Goal: Information Seeking & Learning: Learn about a topic

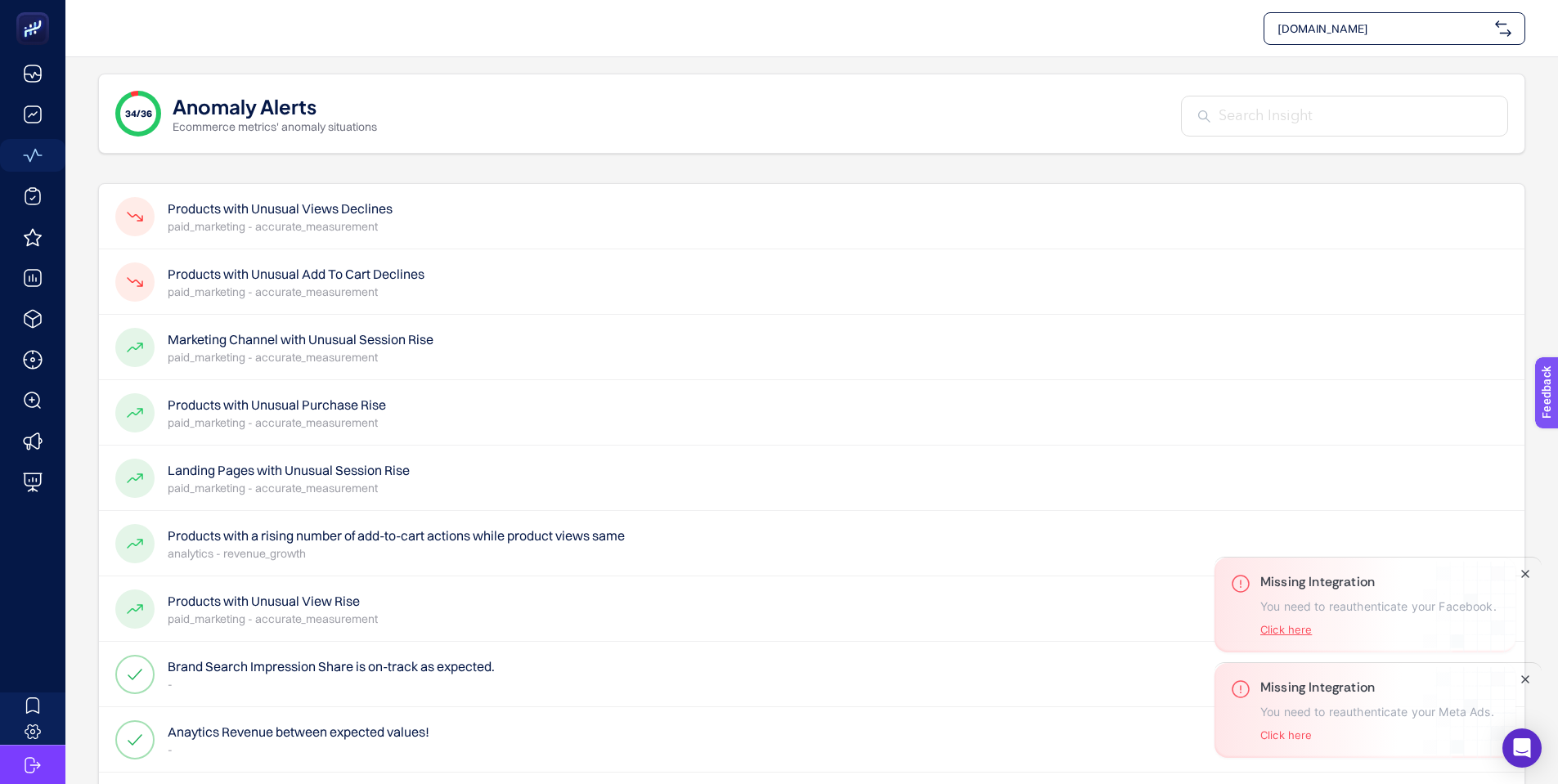
click at [1290, 629] on button "Click here" at bounding box center [1287, 630] width 51 height 13
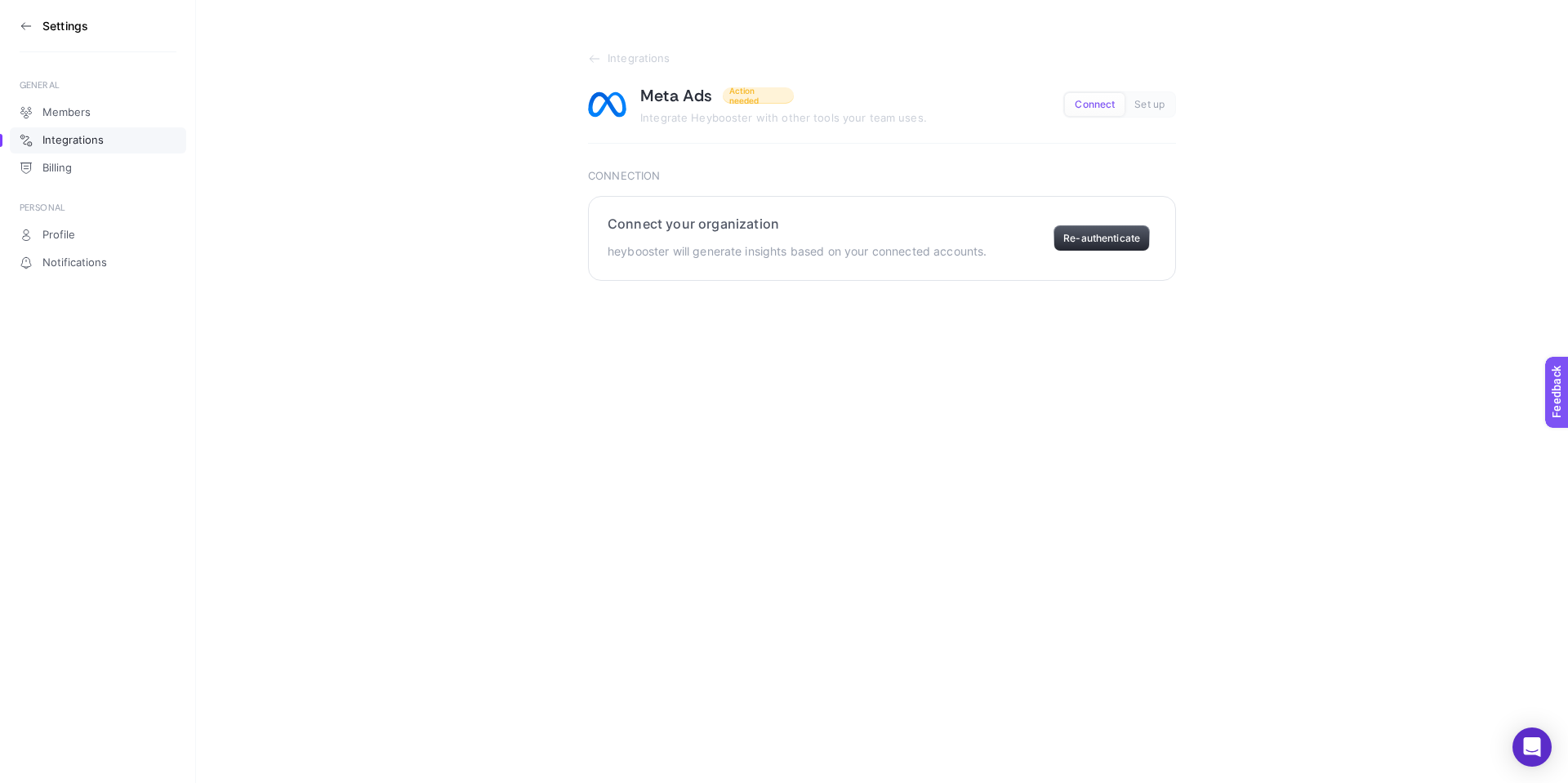
click at [1093, 239] on button "Re-authenticate" at bounding box center [1101, 238] width 96 height 27
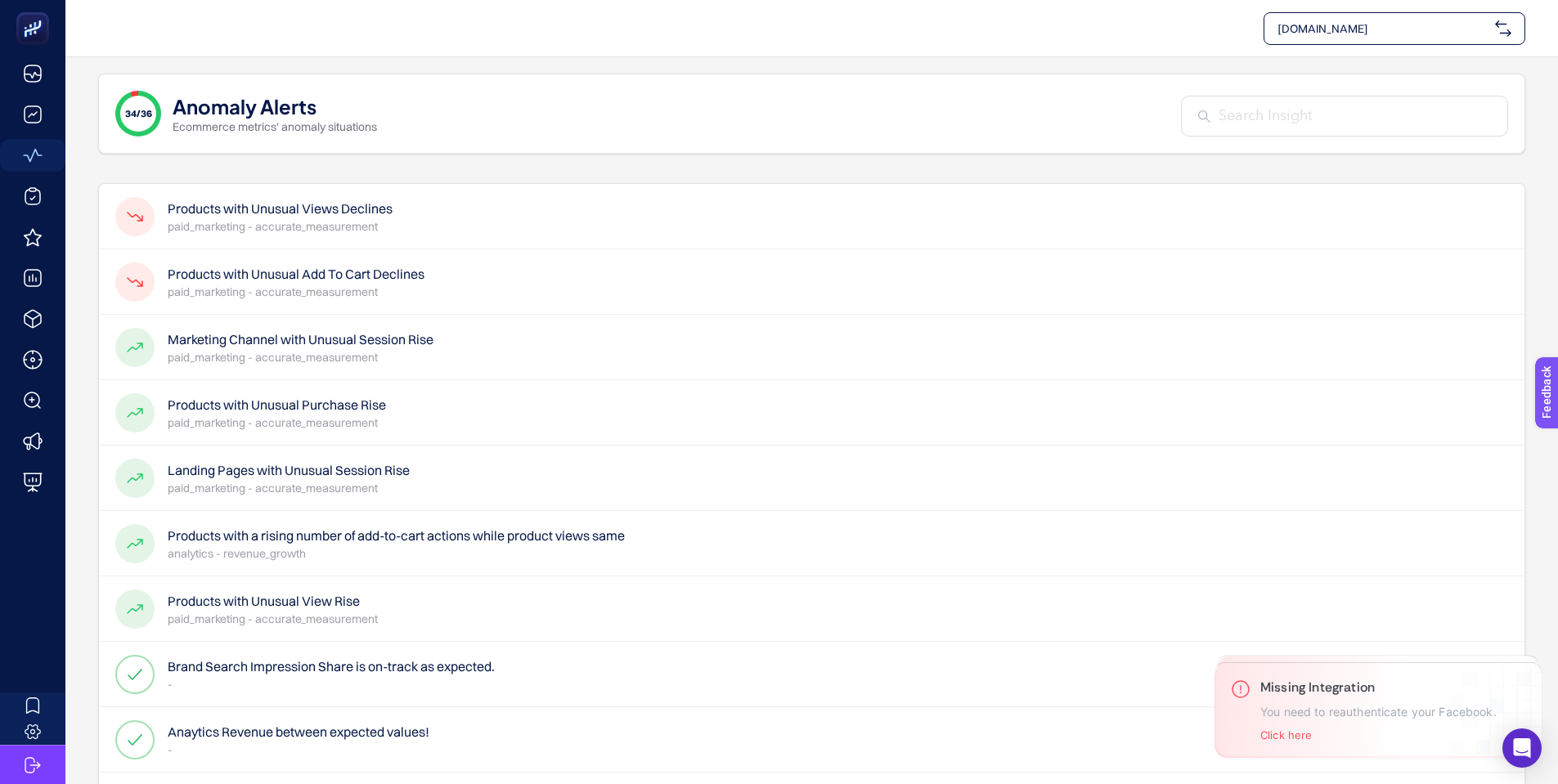
click at [271, 214] on h4 "Products with Unusual Views Declines" at bounding box center [280, 208] width 225 height 19
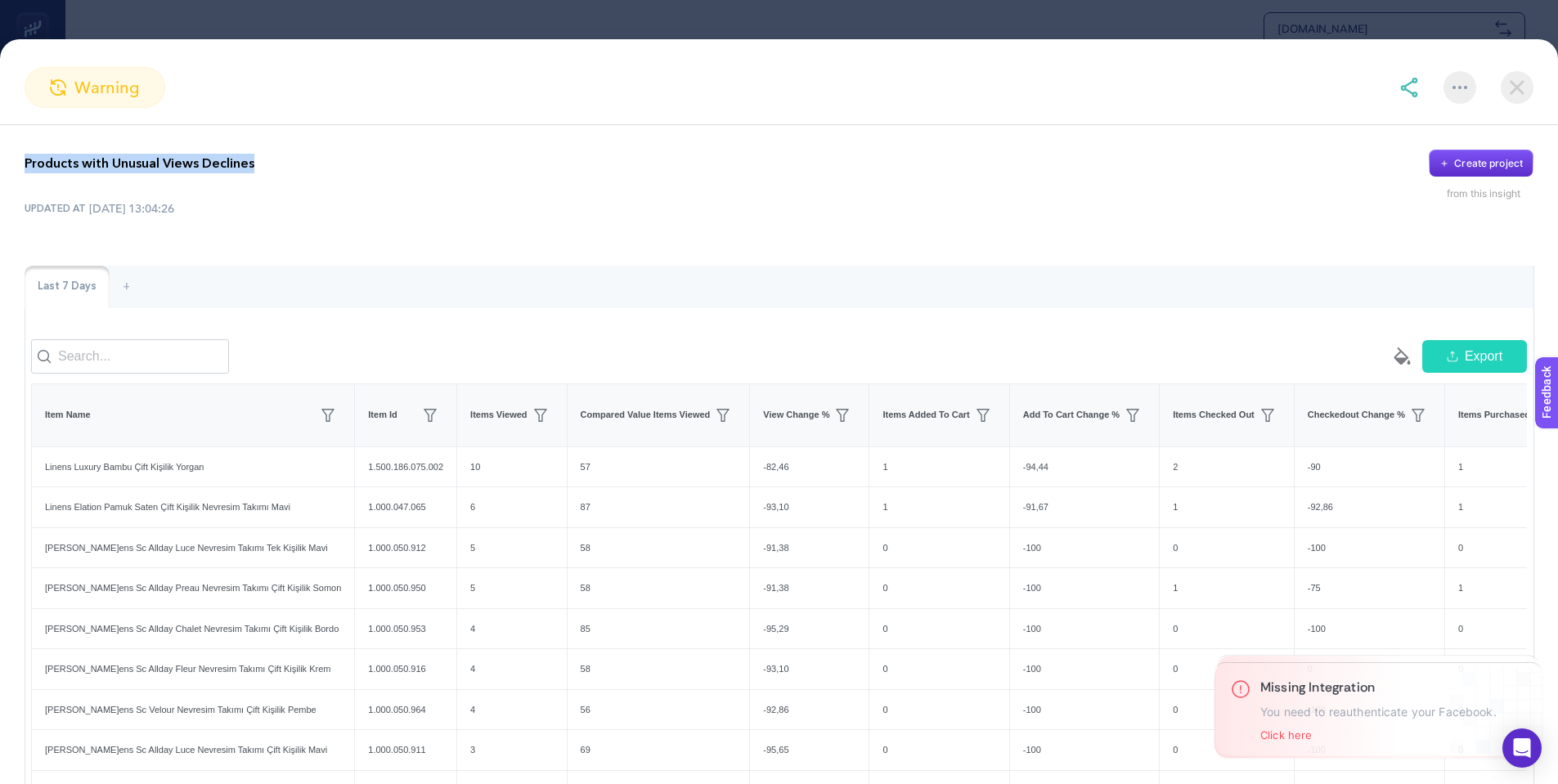
drag, startPoint x: 255, startPoint y: 163, endPoint x: 15, endPoint y: 166, distance: 240.0
click at [15, 166] on div "Products with Unusual Views Declines Create project from this insight UPDATED A…" at bounding box center [779, 542] width 1558 height 834
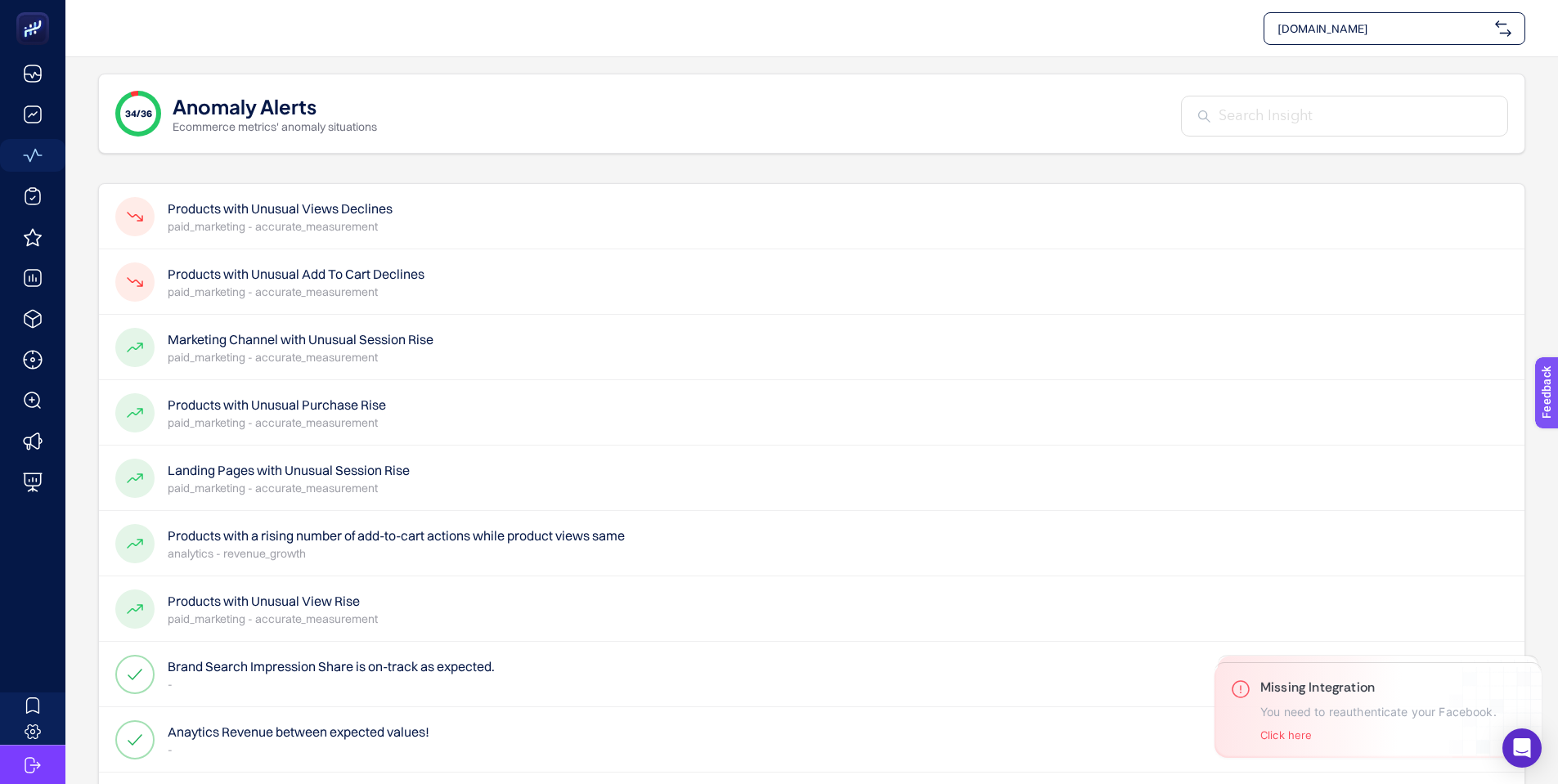
click at [337, 210] on h4 "Products with Unusual Views Declines" at bounding box center [280, 208] width 225 height 19
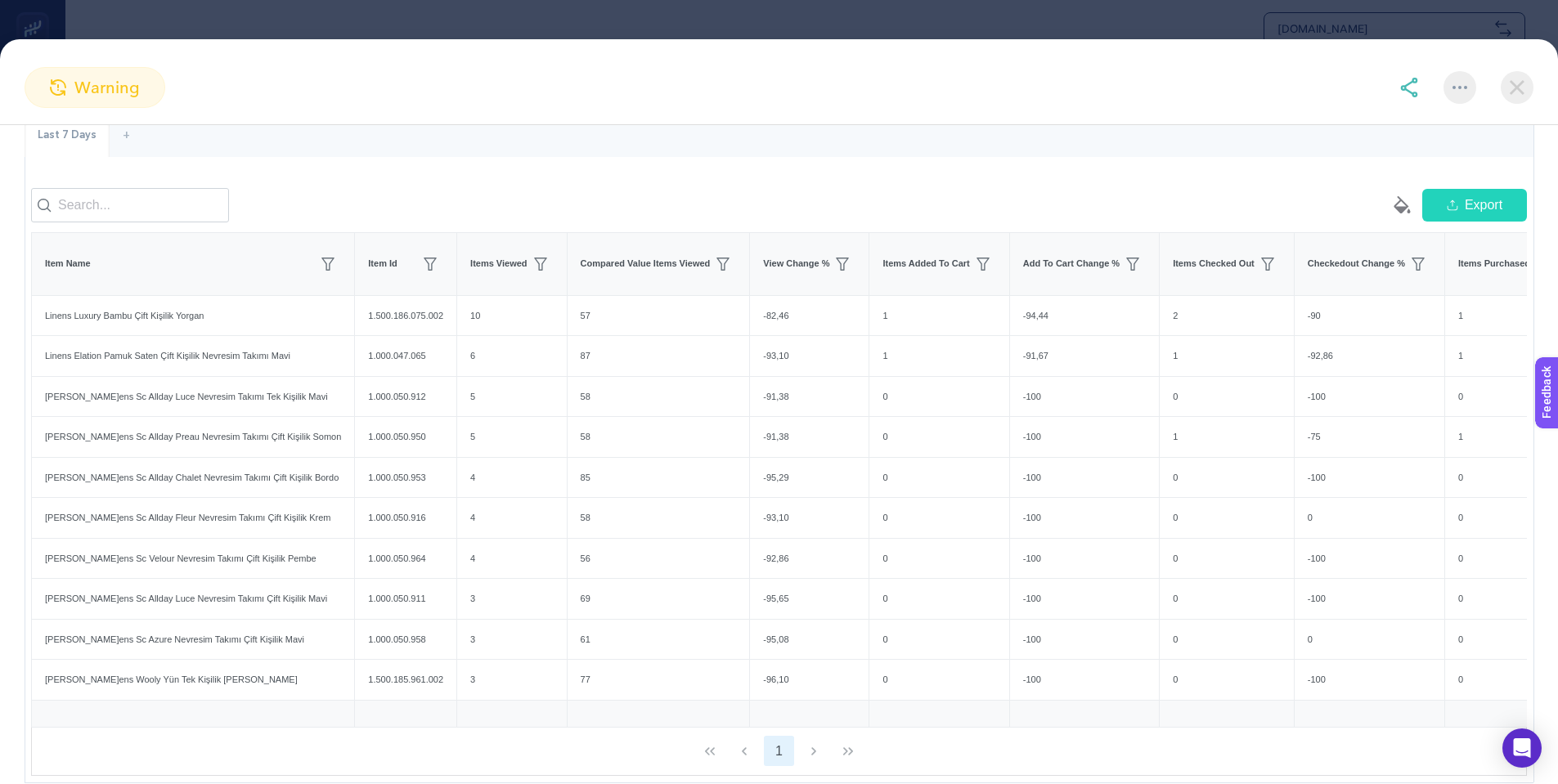
scroll to position [163, 0]
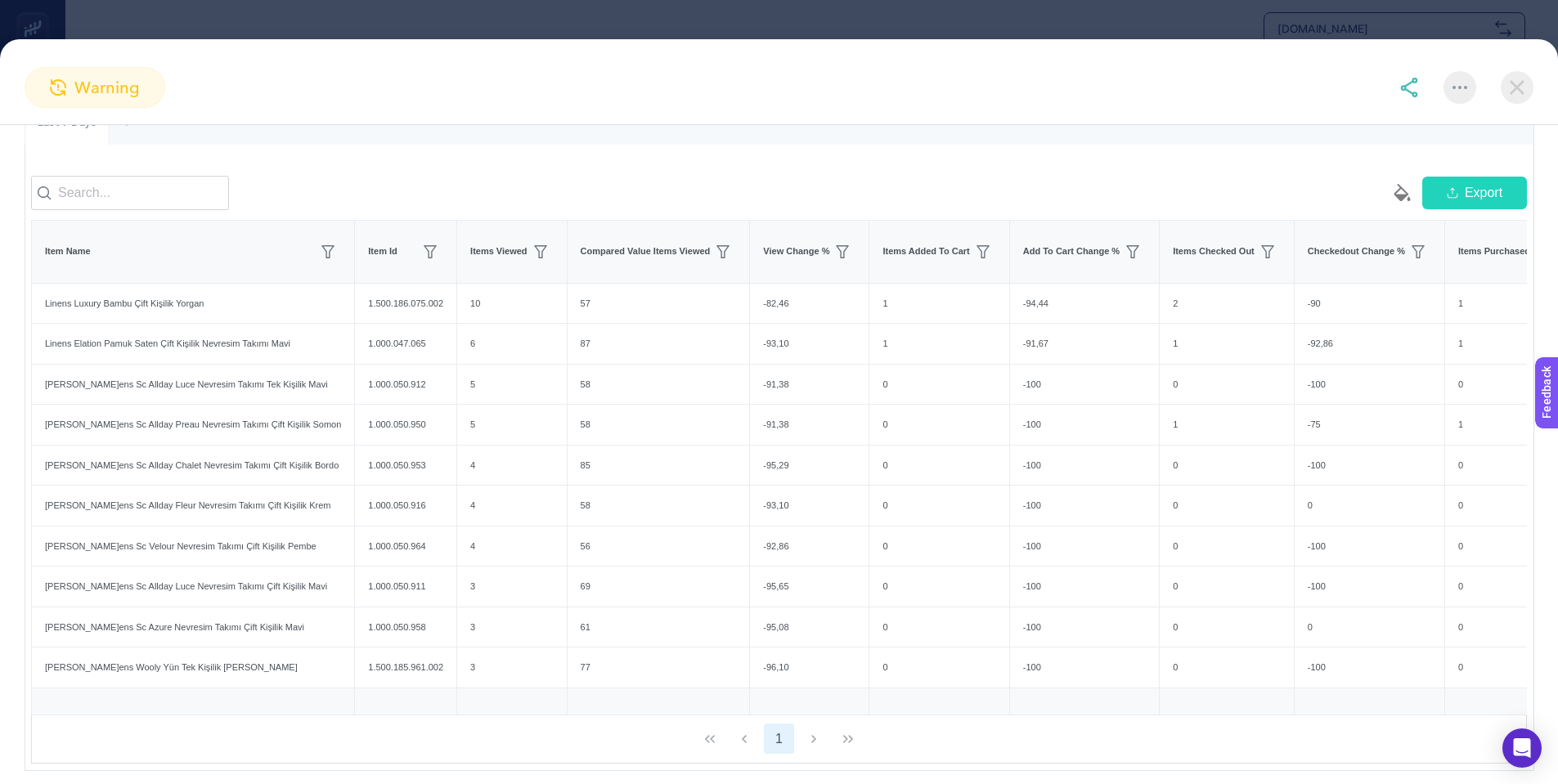
click at [1465, 200] on span "Export" at bounding box center [1484, 193] width 38 height 19
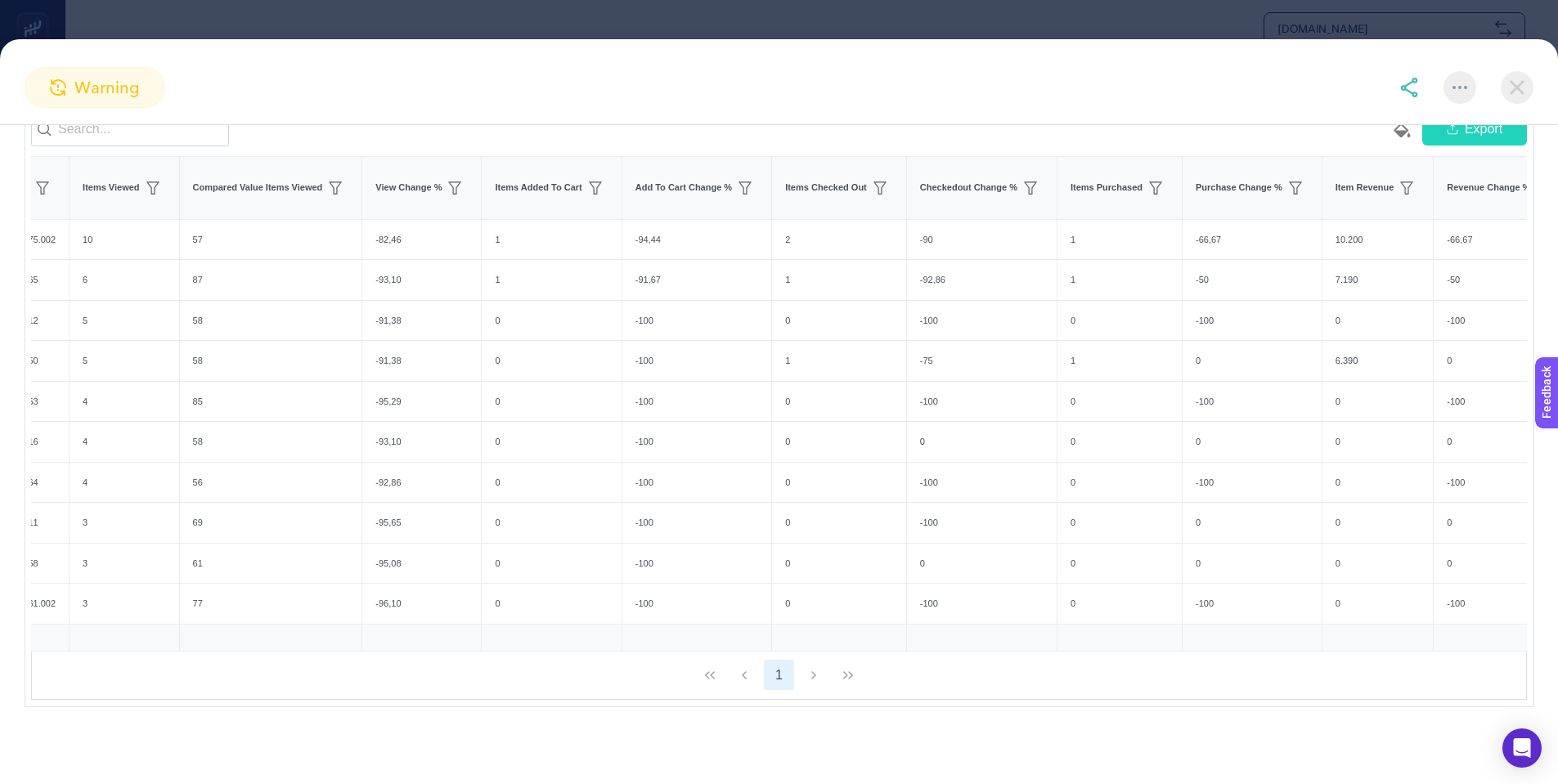
scroll to position [0, 0]
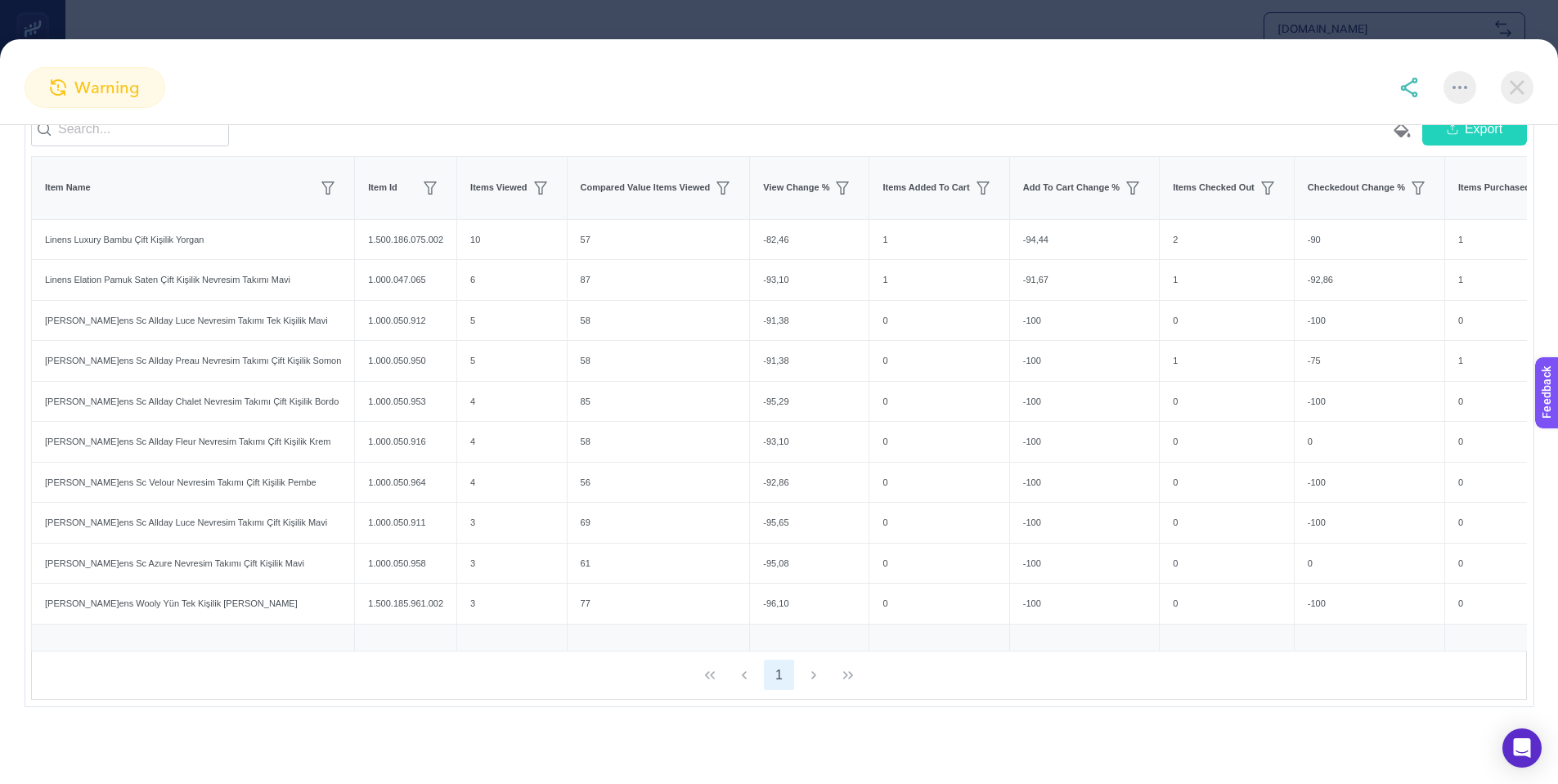
click at [1518, 83] on img at bounding box center [1518, 88] width 33 height 33
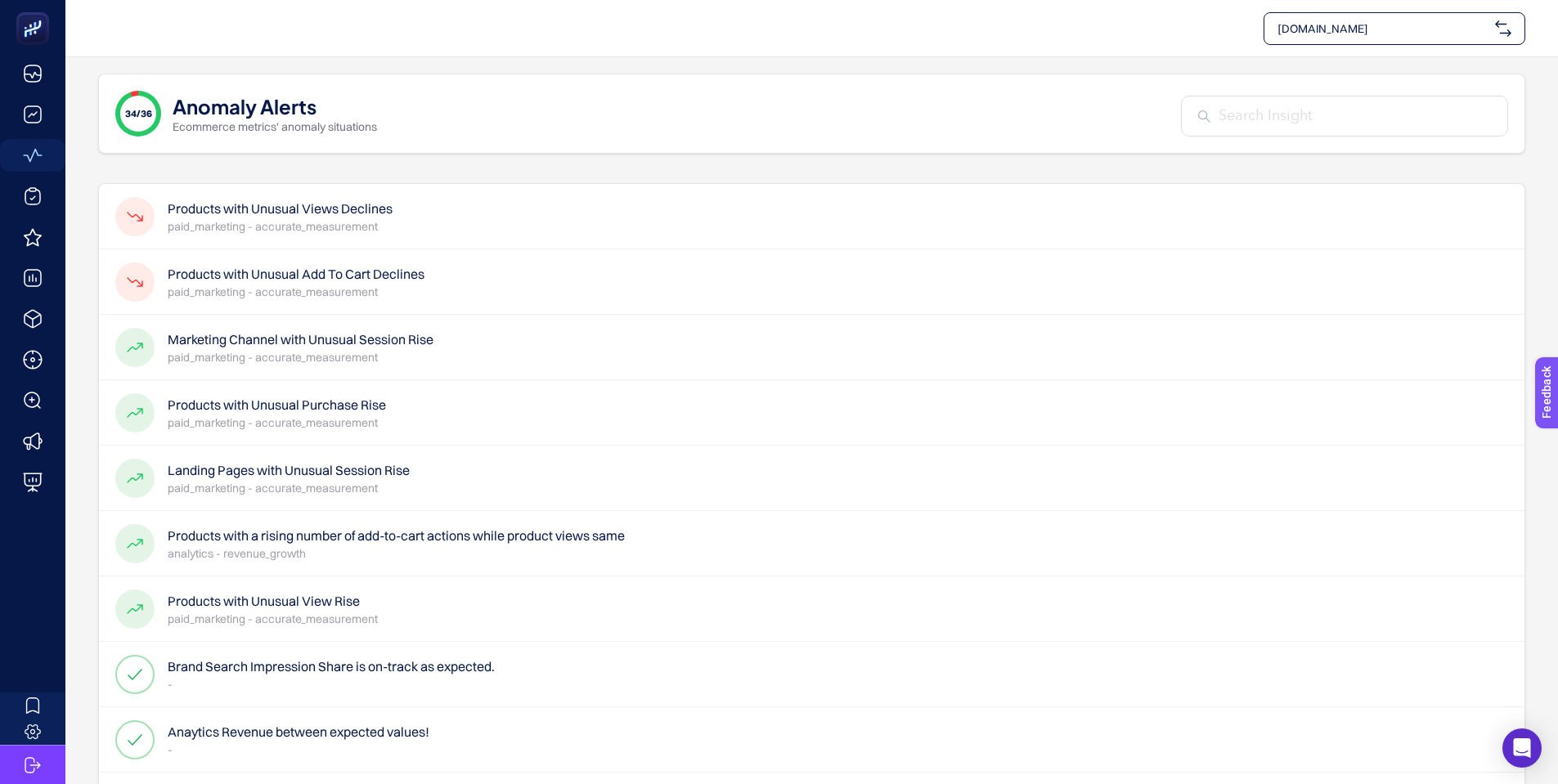
click at [302, 276] on h4 "Products with Unusual Add To Cart Declines" at bounding box center [296, 273] width 257 height 19
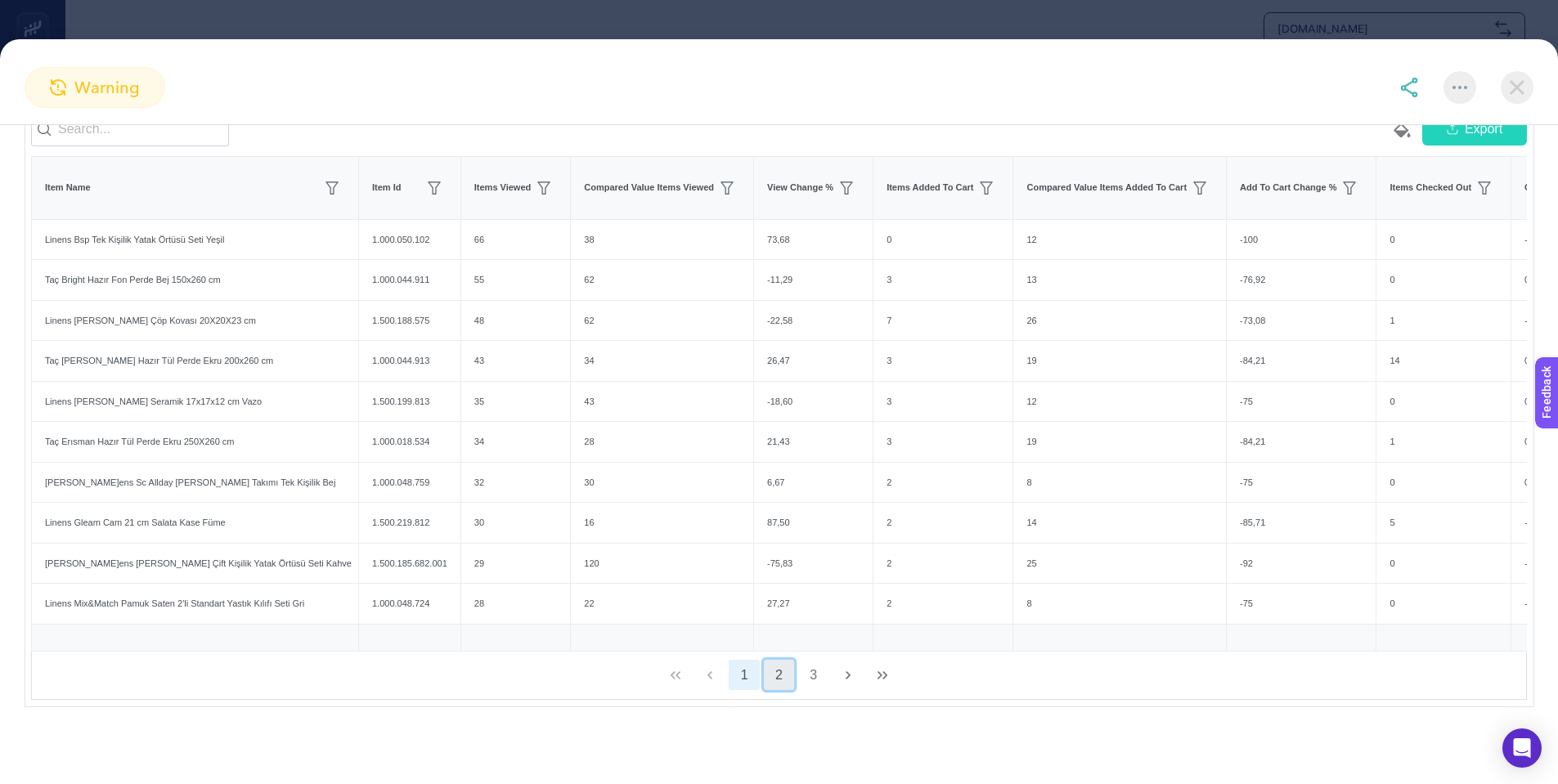
click at [775, 674] on button "2" at bounding box center [779, 676] width 31 height 31
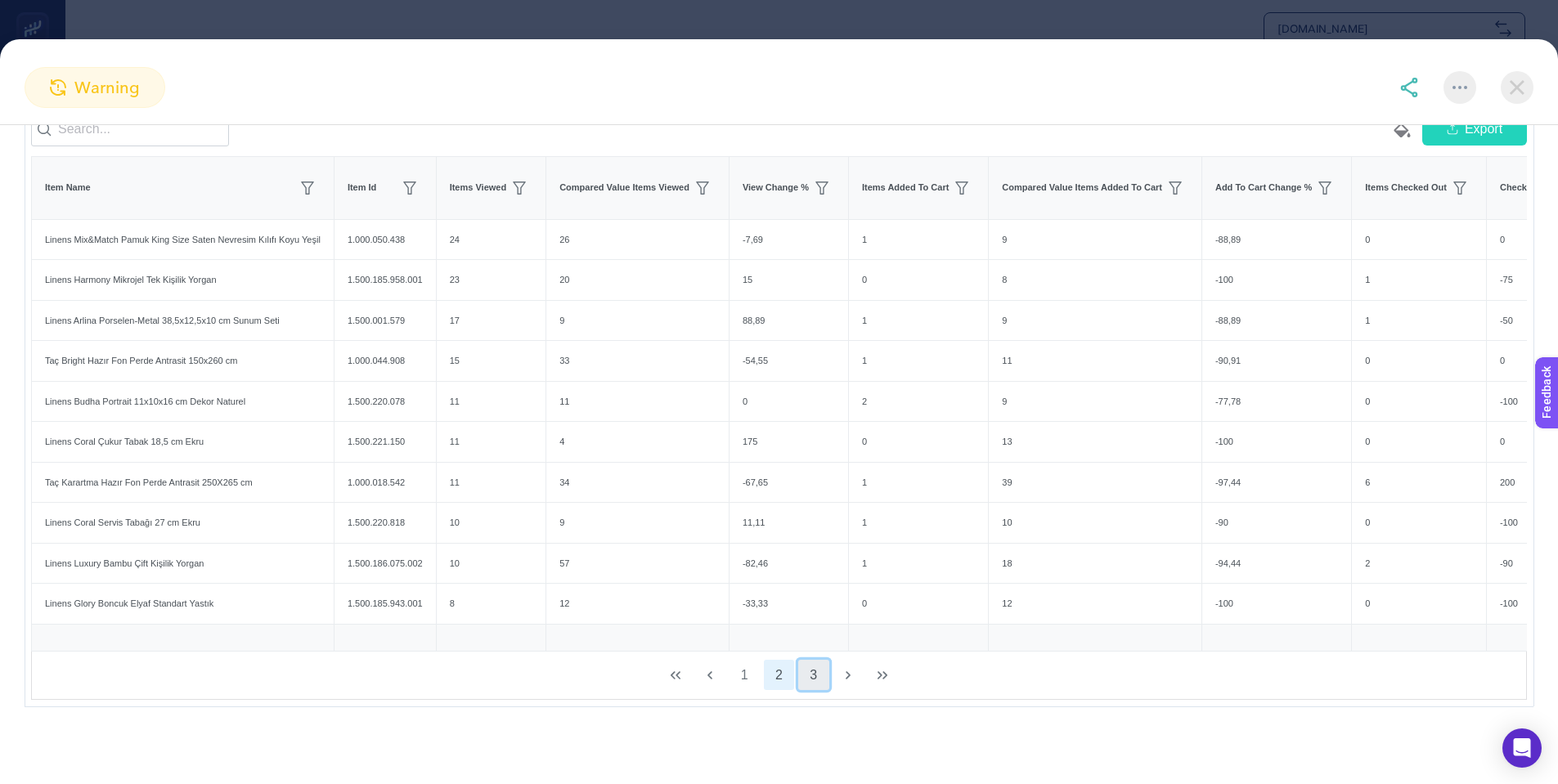
click at [813, 675] on button "3" at bounding box center [814, 676] width 31 height 31
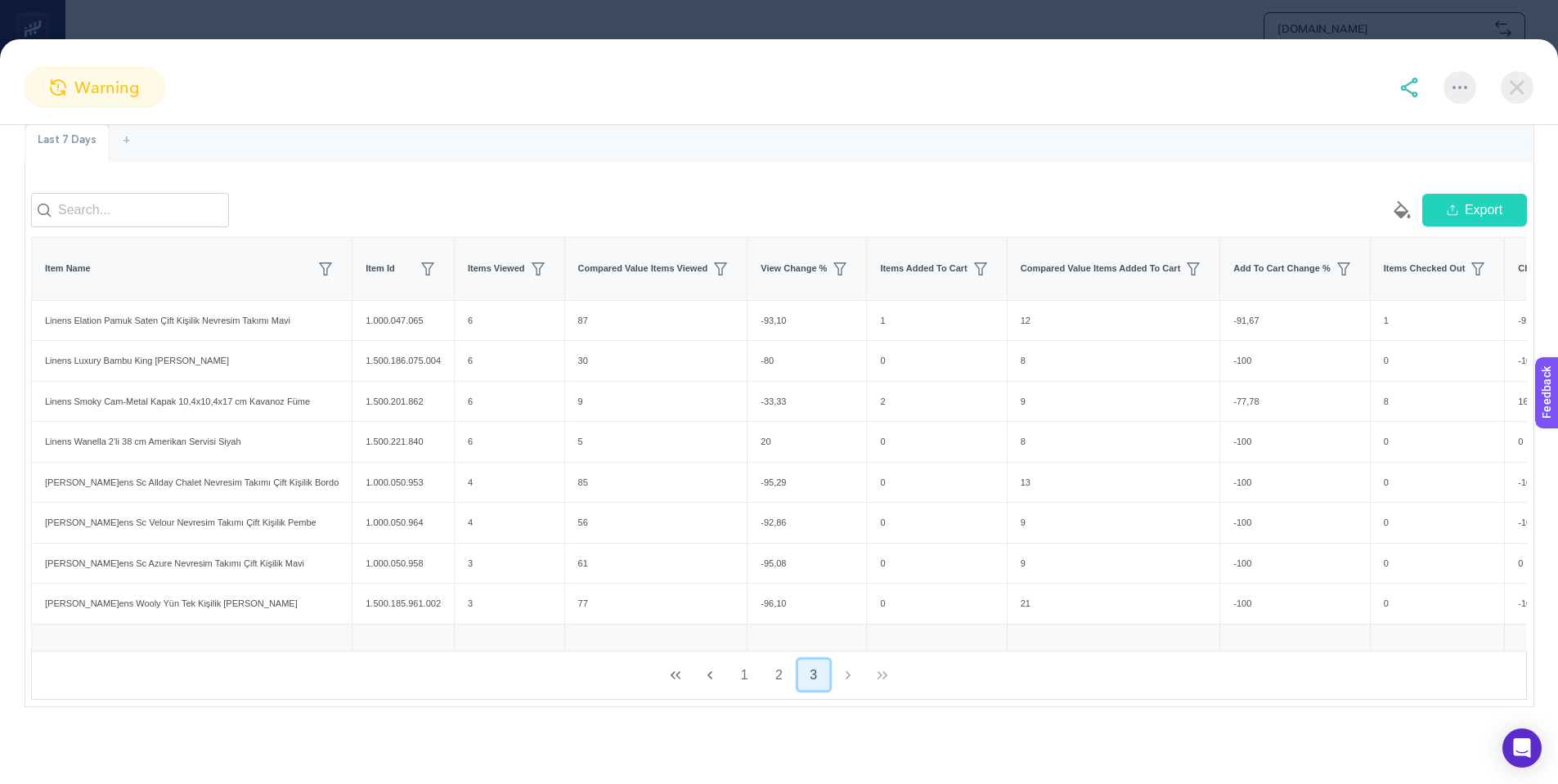
scroll to position [171, 0]
click at [746, 679] on button "1" at bounding box center [745, 676] width 31 height 31
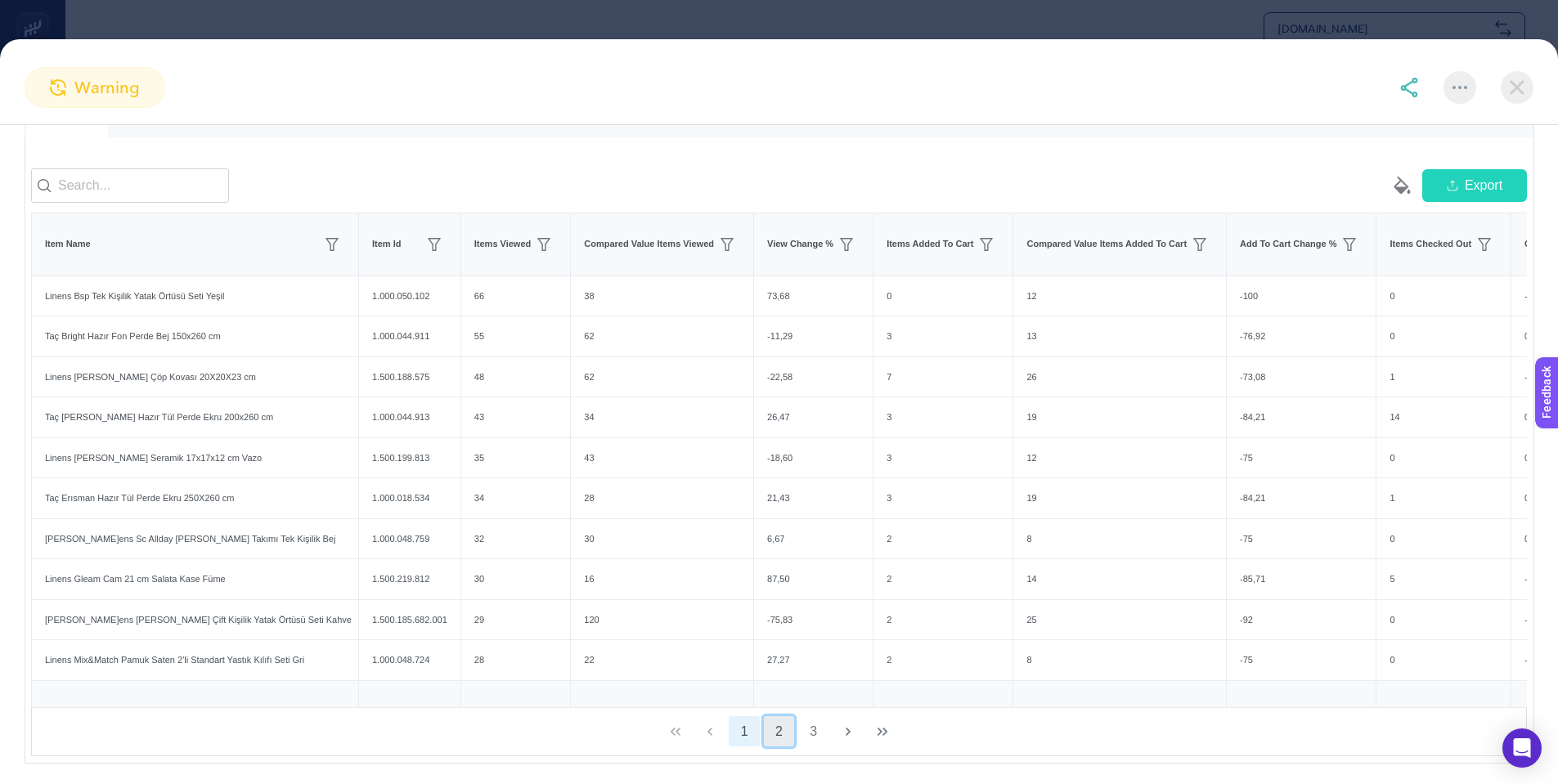
click at [775, 747] on button "2" at bounding box center [779, 732] width 31 height 31
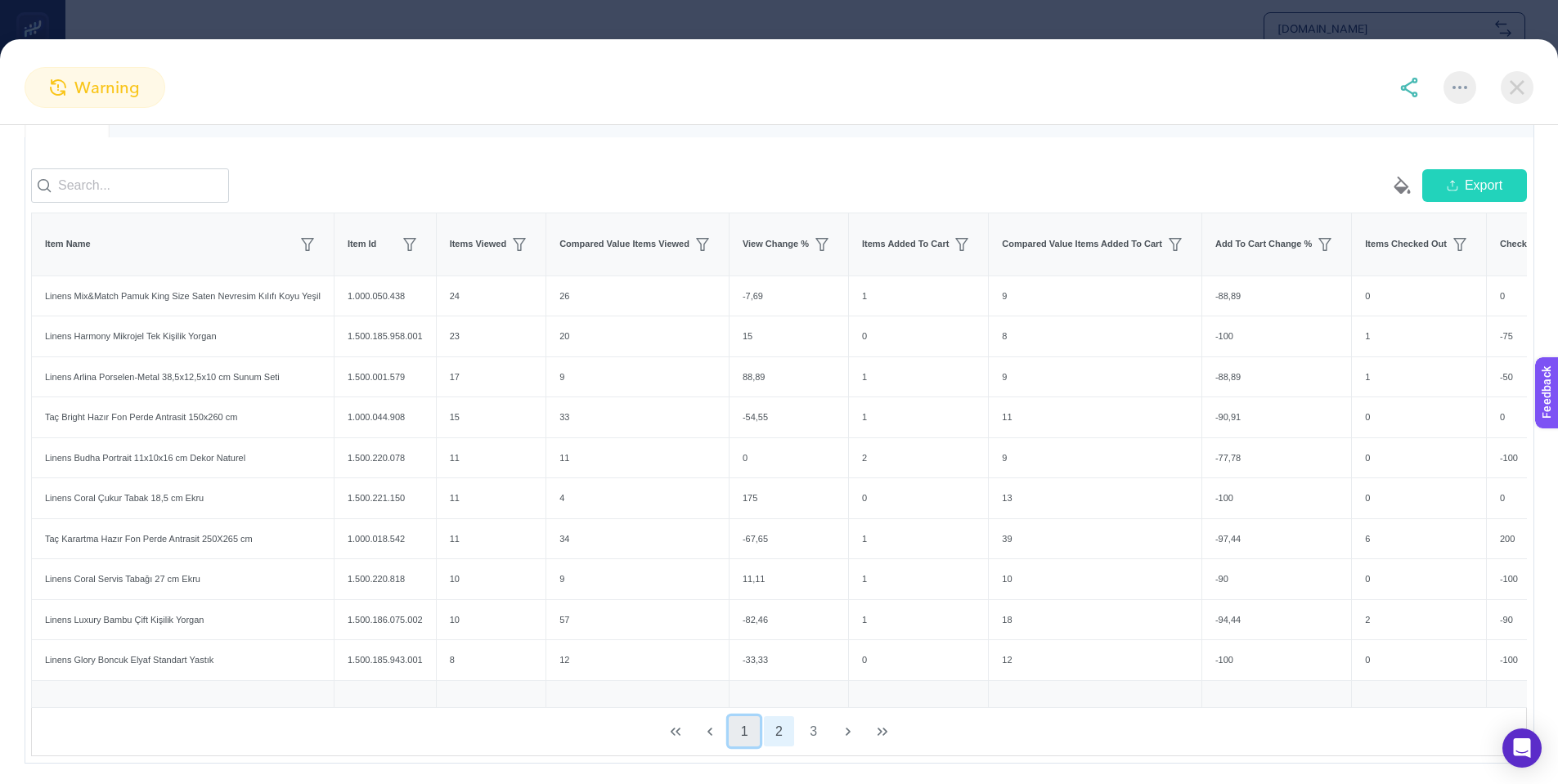
click at [746, 747] on button "1" at bounding box center [745, 732] width 31 height 31
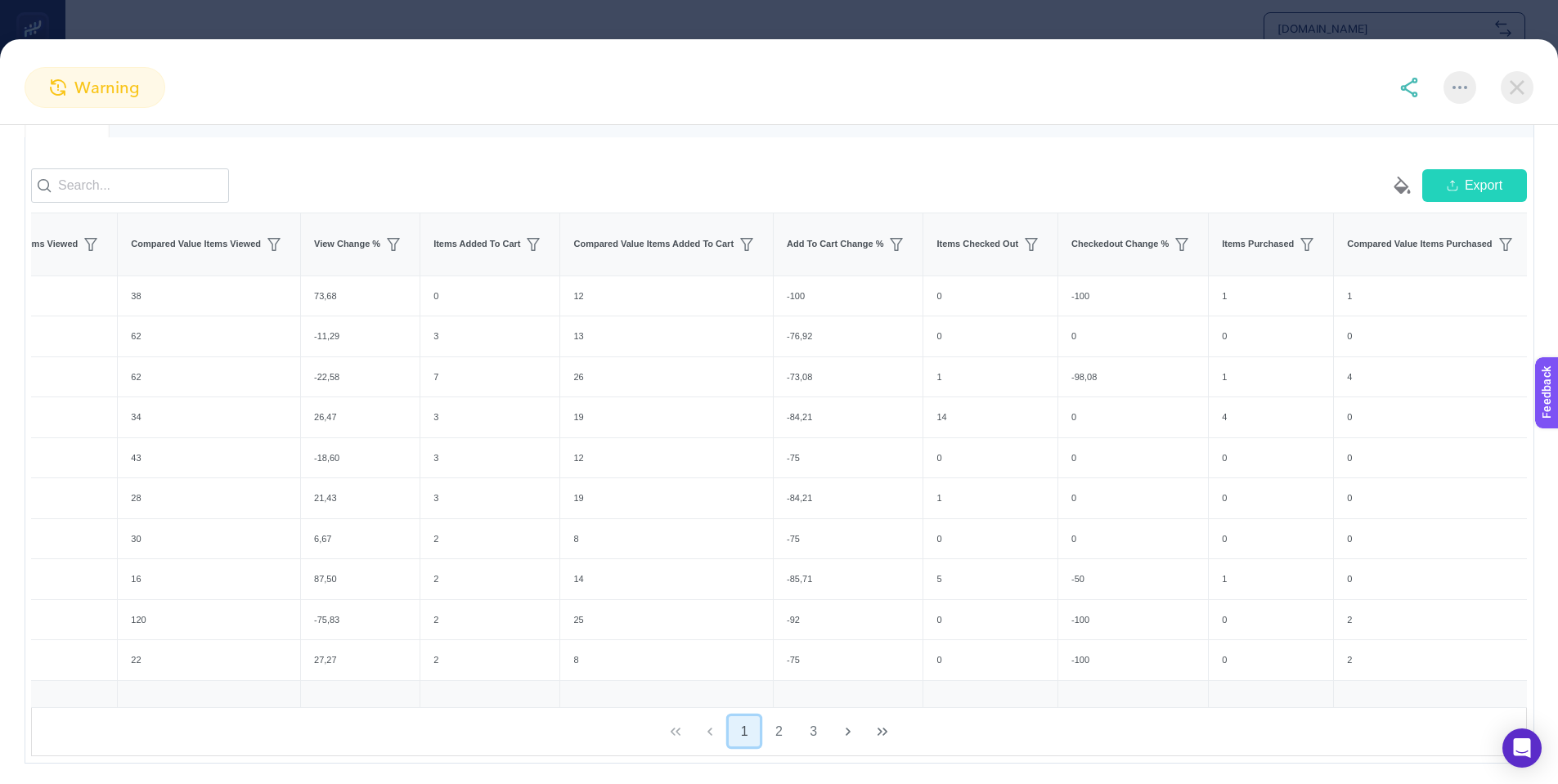
scroll to position [0, 0]
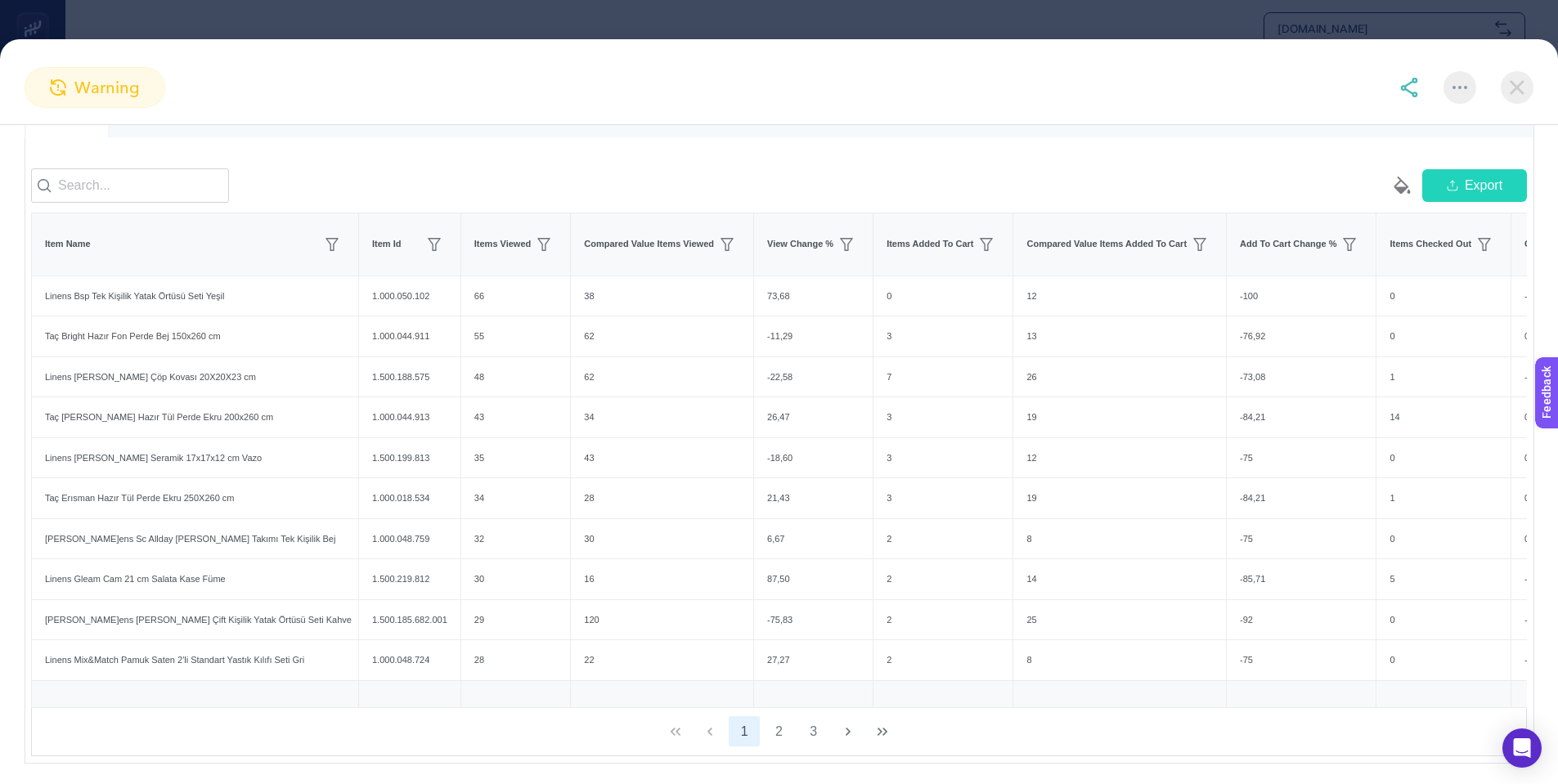
click at [1523, 89] on img at bounding box center [1518, 88] width 33 height 33
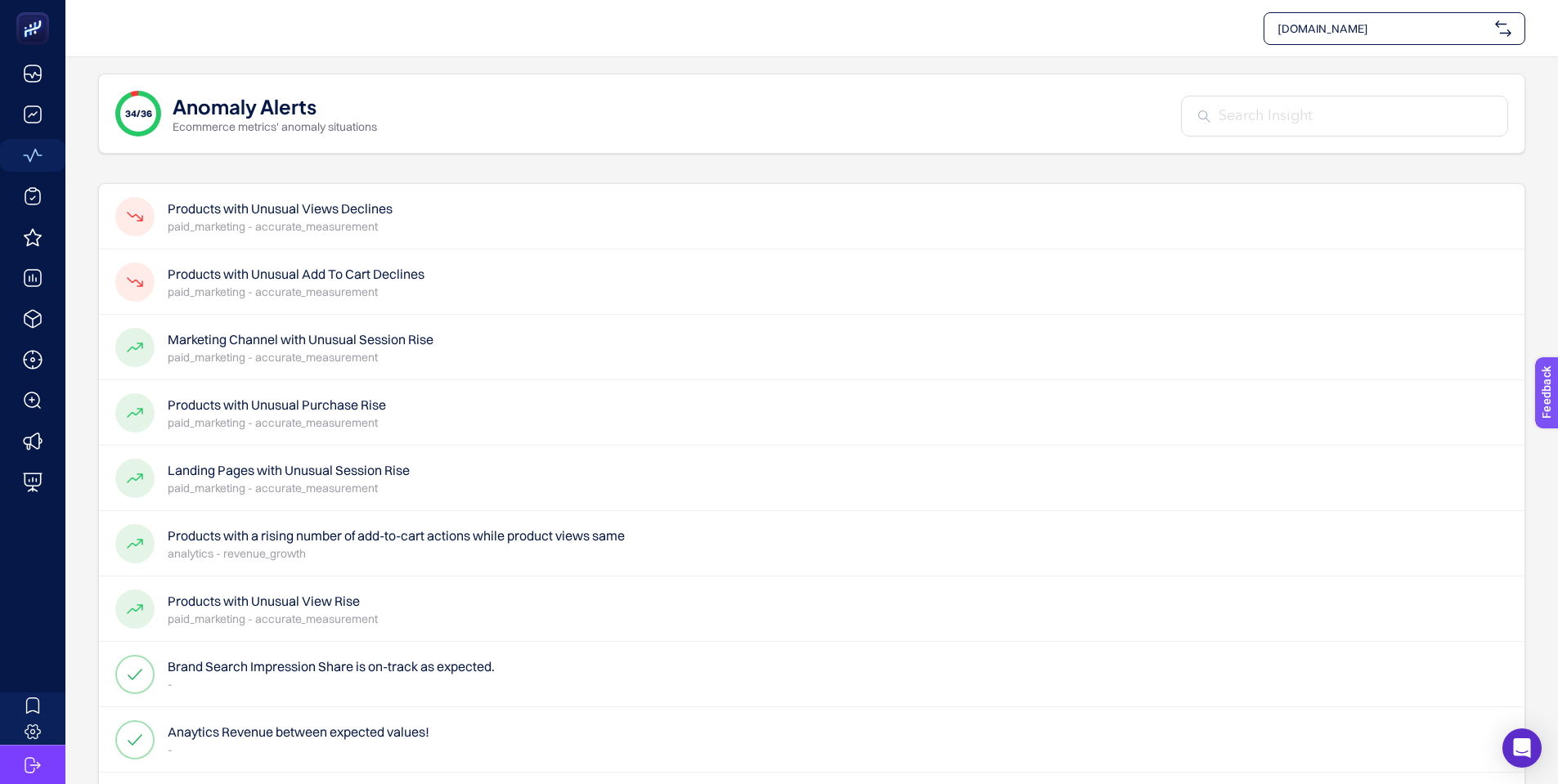
click at [319, 209] on h4 "Products with Unusual Views Declines" at bounding box center [280, 208] width 225 height 19
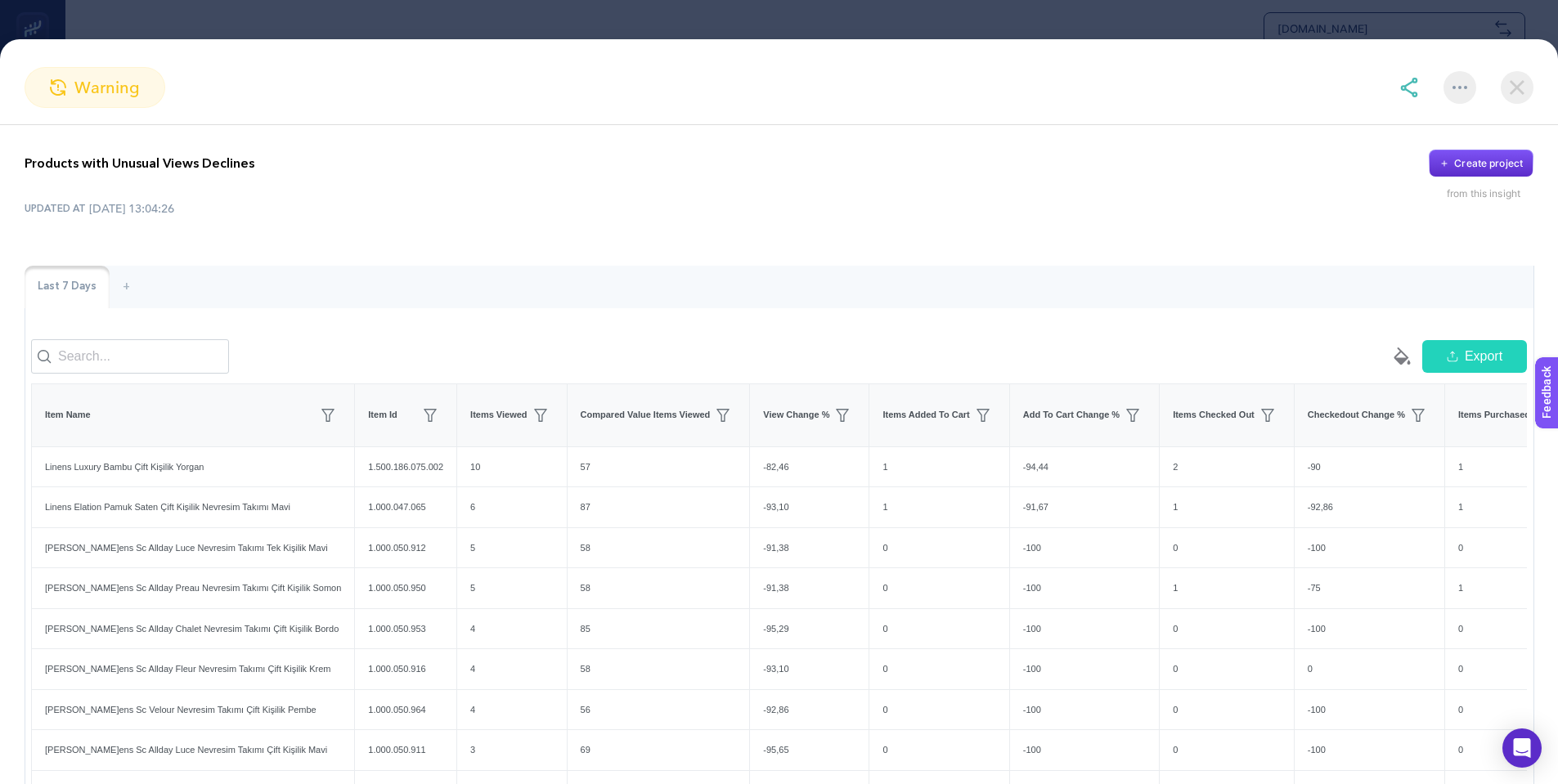
click at [1474, 367] on span "Export" at bounding box center [1484, 356] width 38 height 19
click at [1523, 85] on img at bounding box center [1518, 88] width 33 height 33
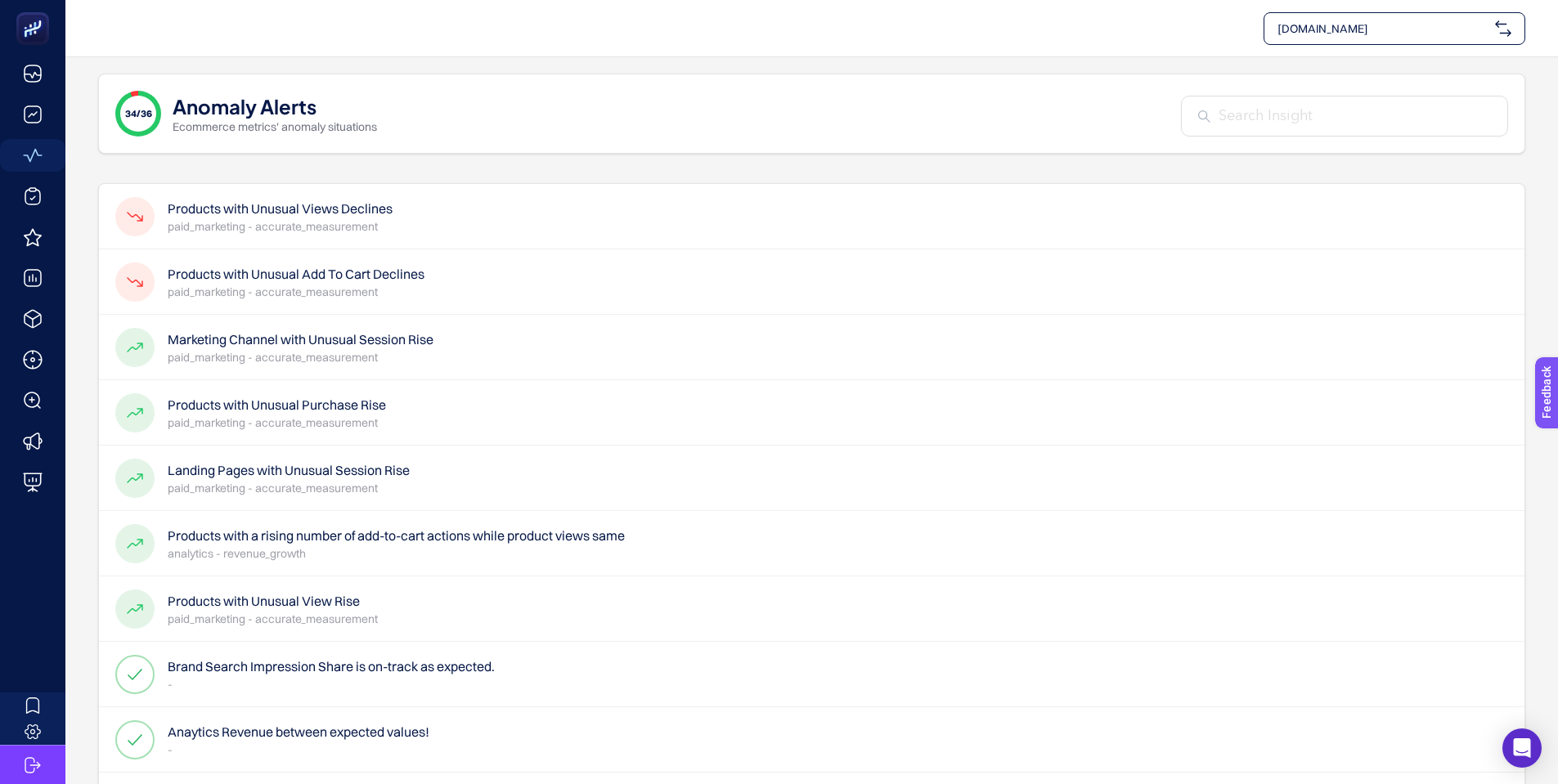
click at [243, 274] on h4 "Products with Unusual Add To Cart Declines" at bounding box center [296, 273] width 257 height 19
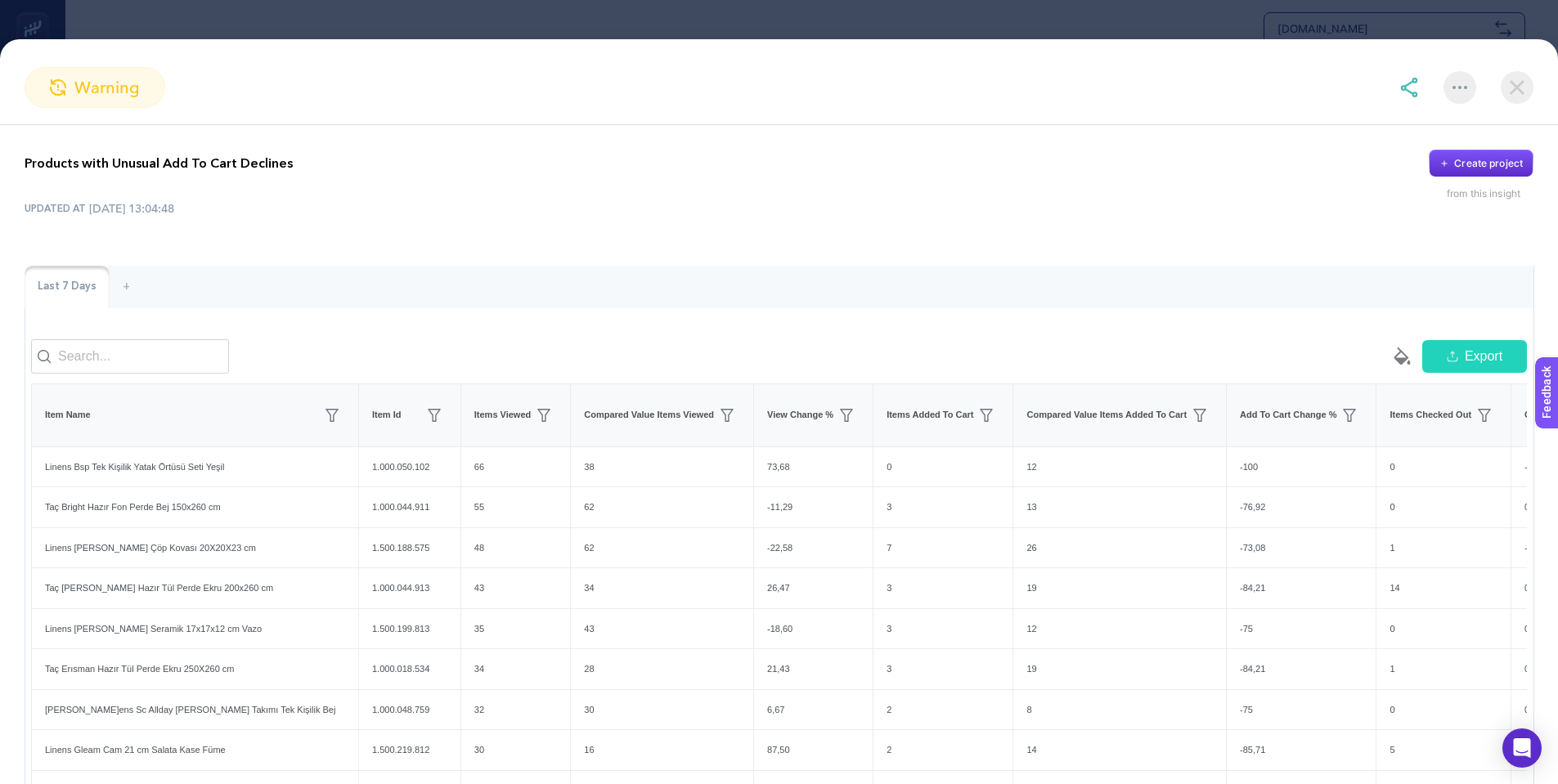
click at [1468, 363] on span "Export" at bounding box center [1484, 356] width 38 height 19
click at [1519, 83] on img at bounding box center [1518, 88] width 33 height 33
